Goal: Information Seeking & Learning: Understand process/instructions

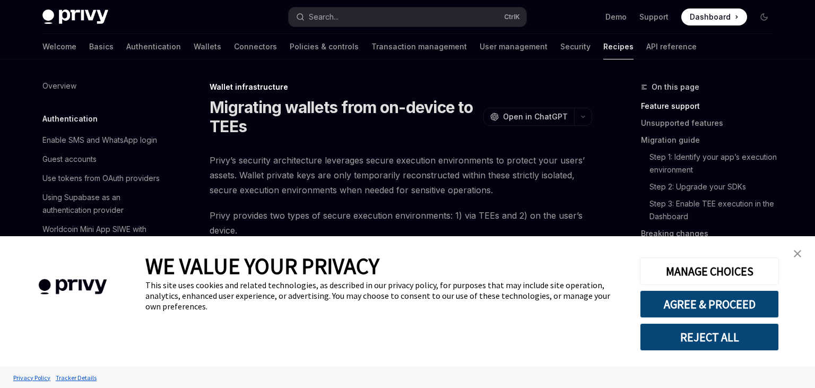
scroll to position [257, 0]
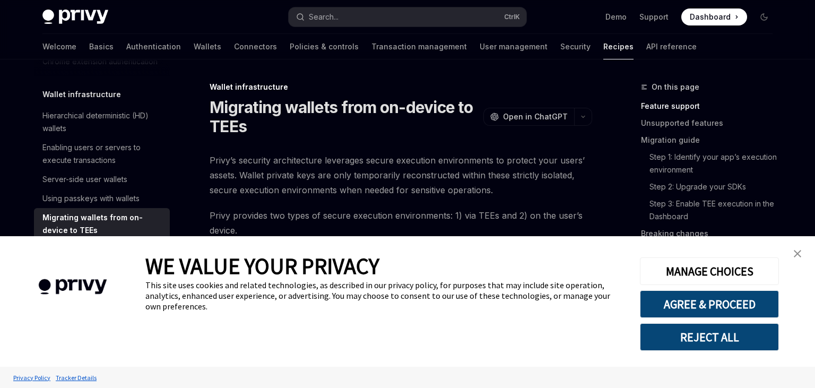
click at [795, 254] on img "close banner" at bounding box center [797, 253] width 7 height 7
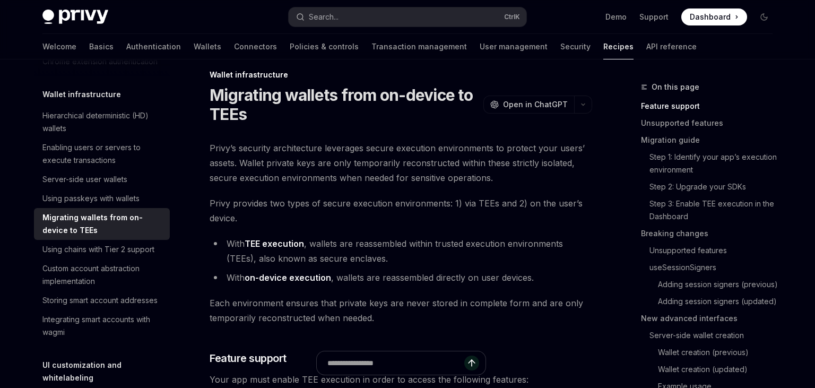
scroll to position [0, 0]
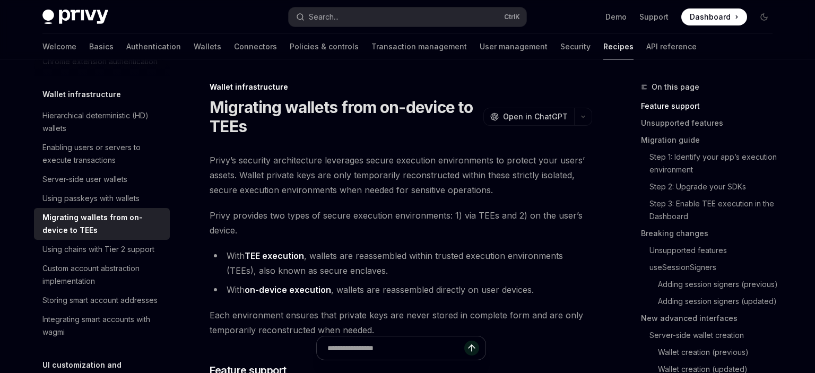
type textarea "*"
